Goal: Navigation & Orientation: Find specific page/section

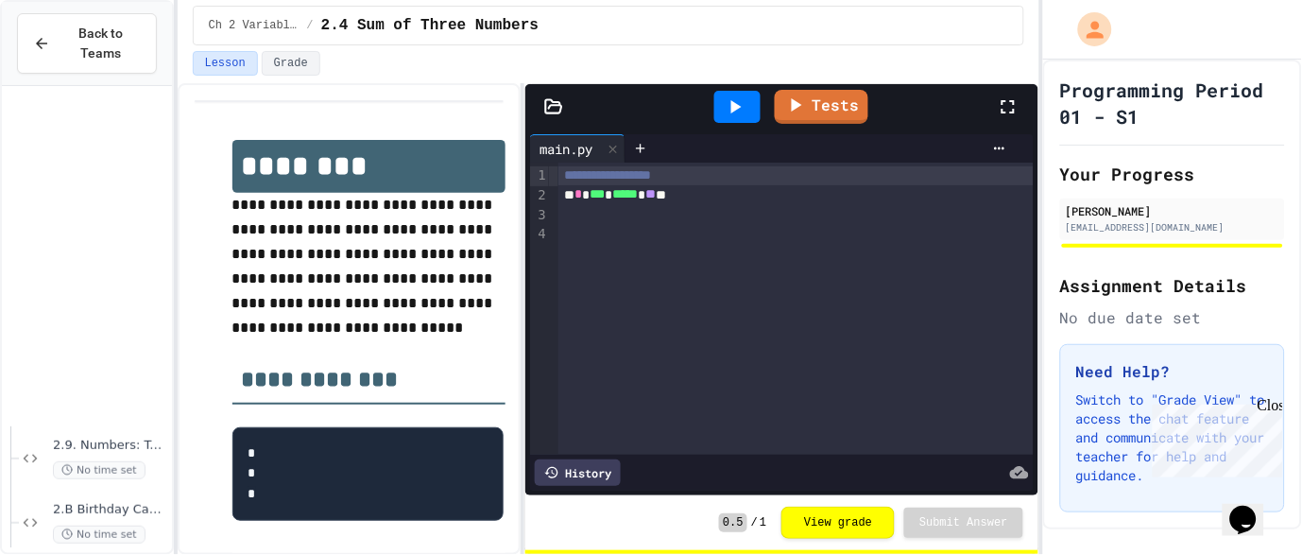
scroll to position [853, 0]
